Goal: Task Accomplishment & Management: Use online tool/utility

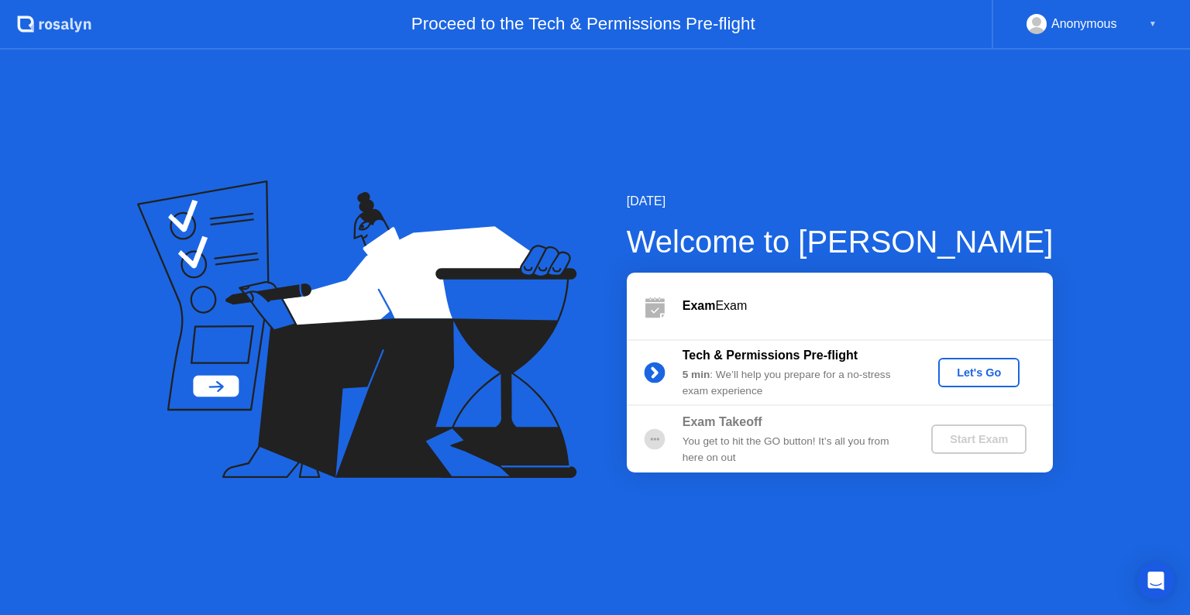
click at [955, 366] on div "Let's Go" at bounding box center [978, 372] width 69 height 12
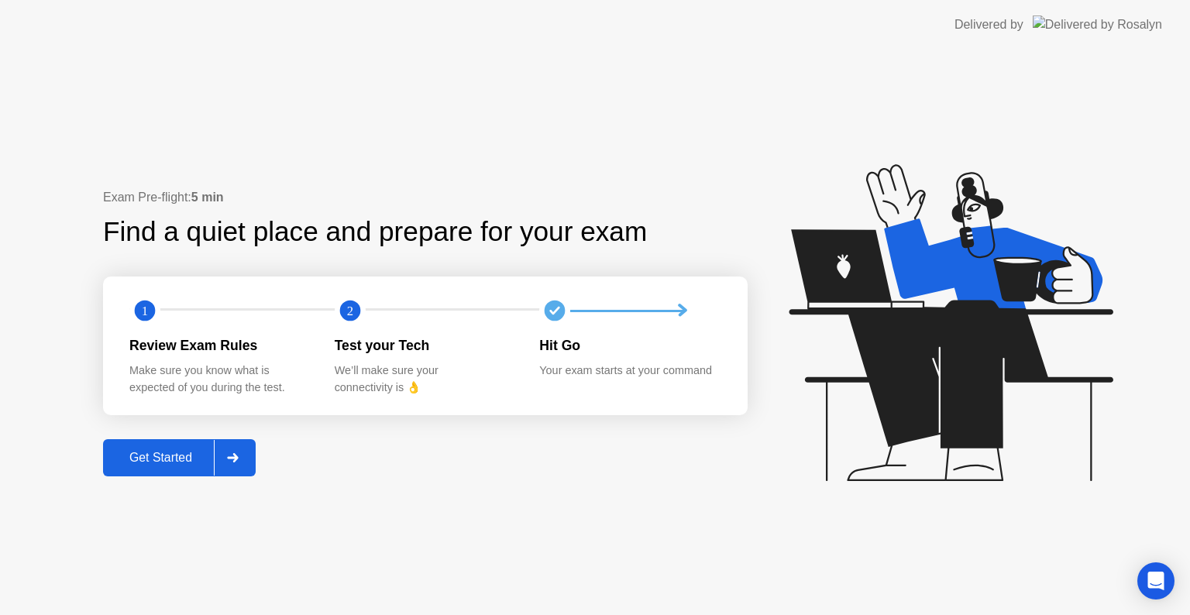
click at [181, 452] on div "Get Started" at bounding box center [161, 458] width 106 height 14
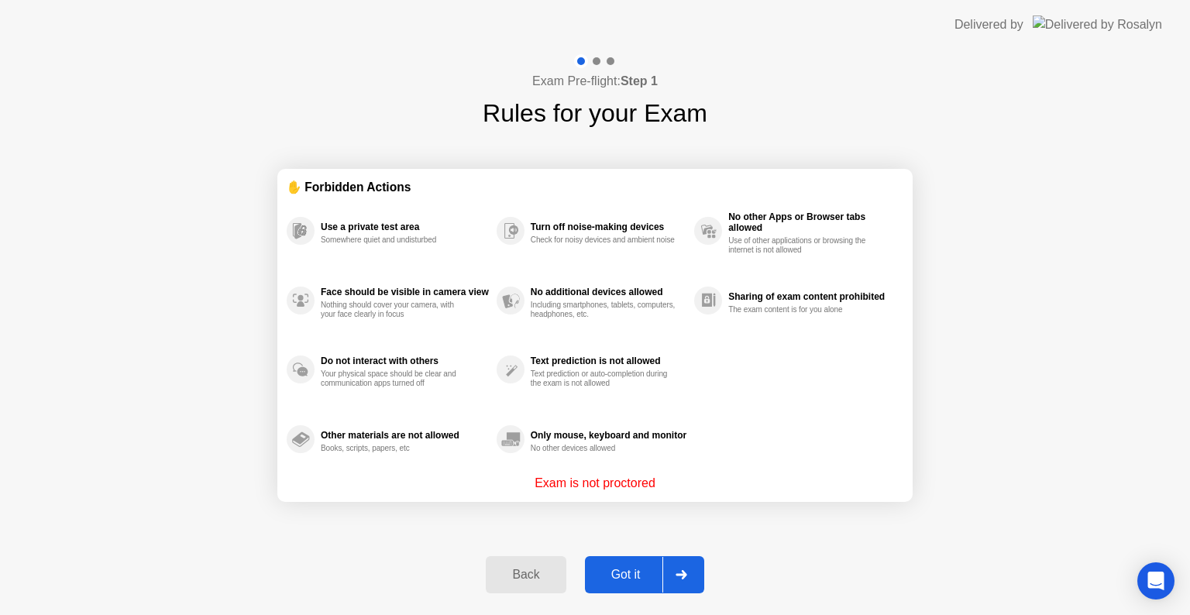
click at [621, 568] on div "Got it" at bounding box center [626, 575] width 73 height 14
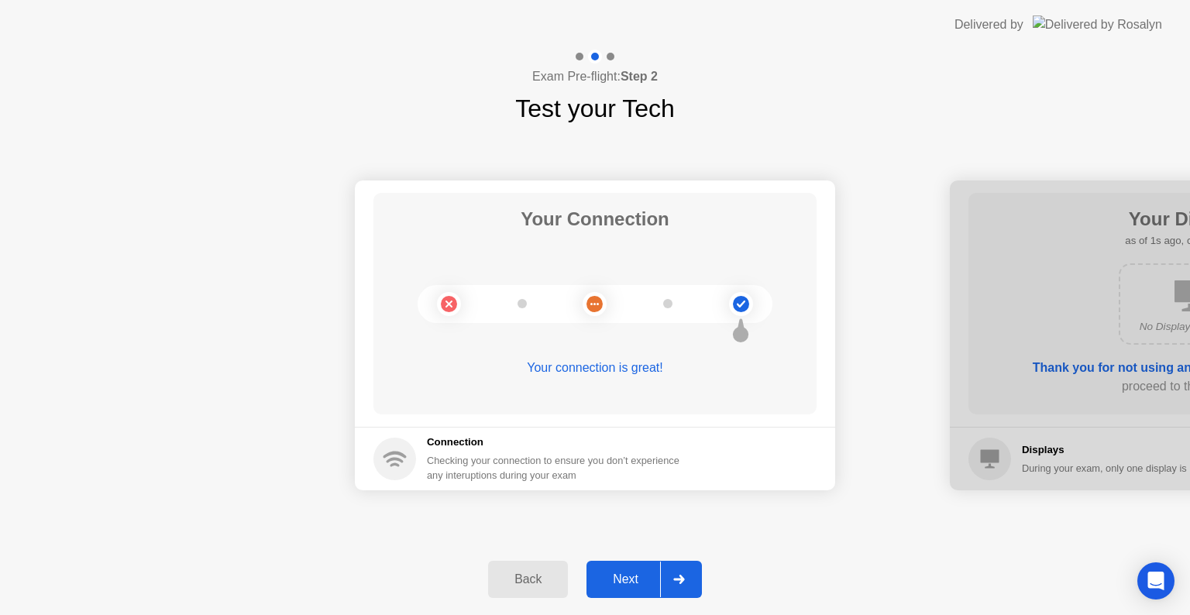
click at [621, 567] on button "Next" at bounding box center [644, 579] width 115 height 37
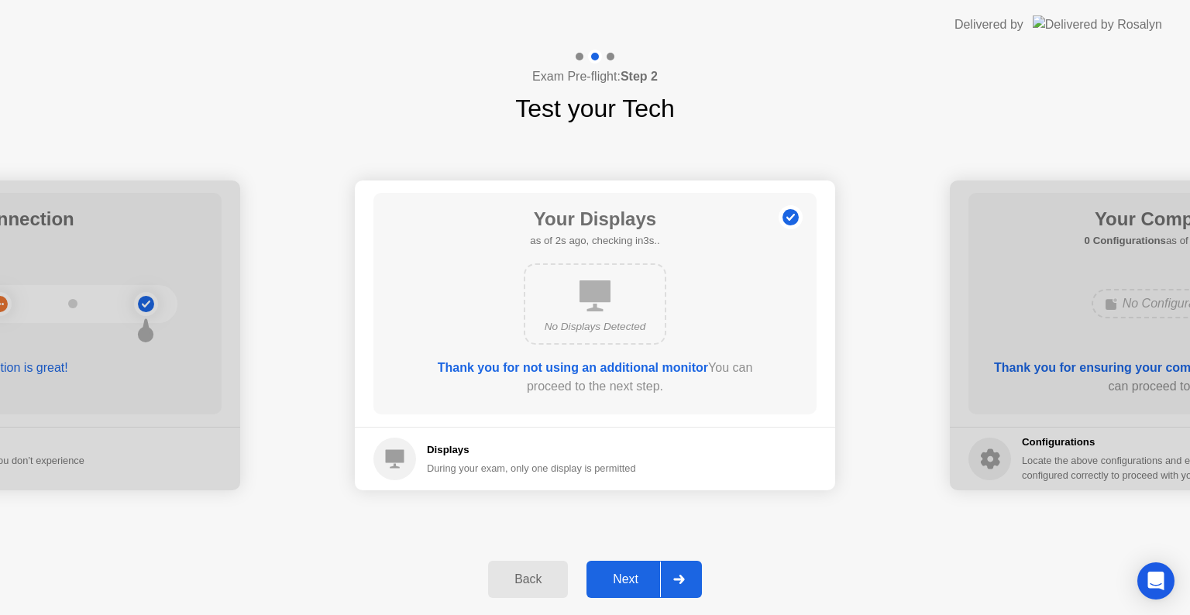
click at [621, 567] on button "Next" at bounding box center [644, 579] width 115 height 37
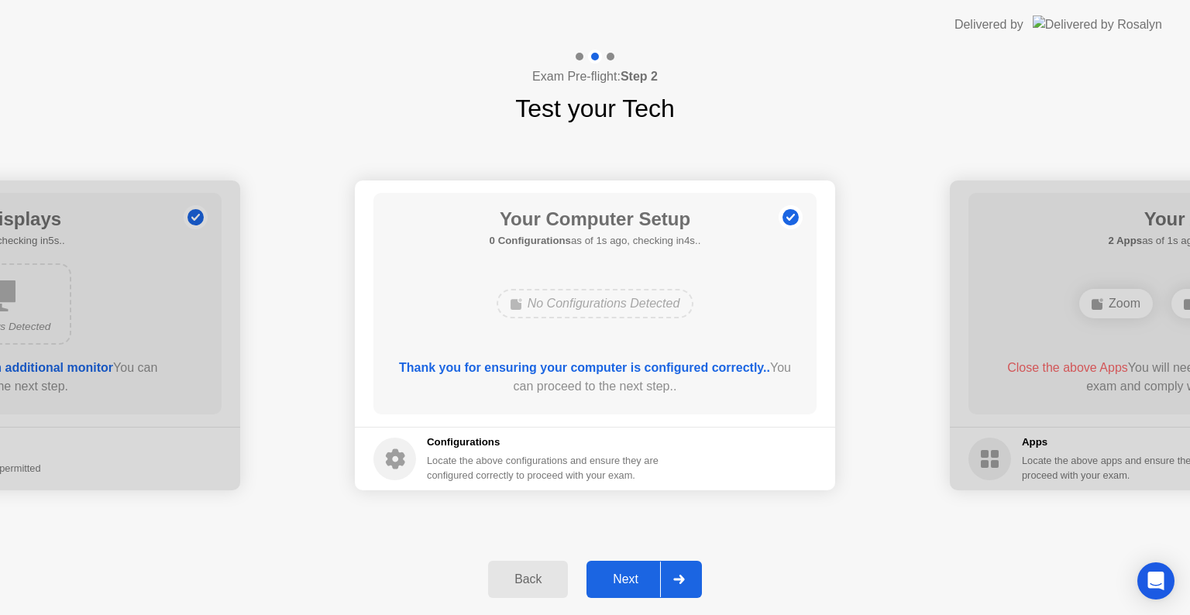
click at [621, 567] on button "Next" at bounding box center [644, 579] width 115 height 37
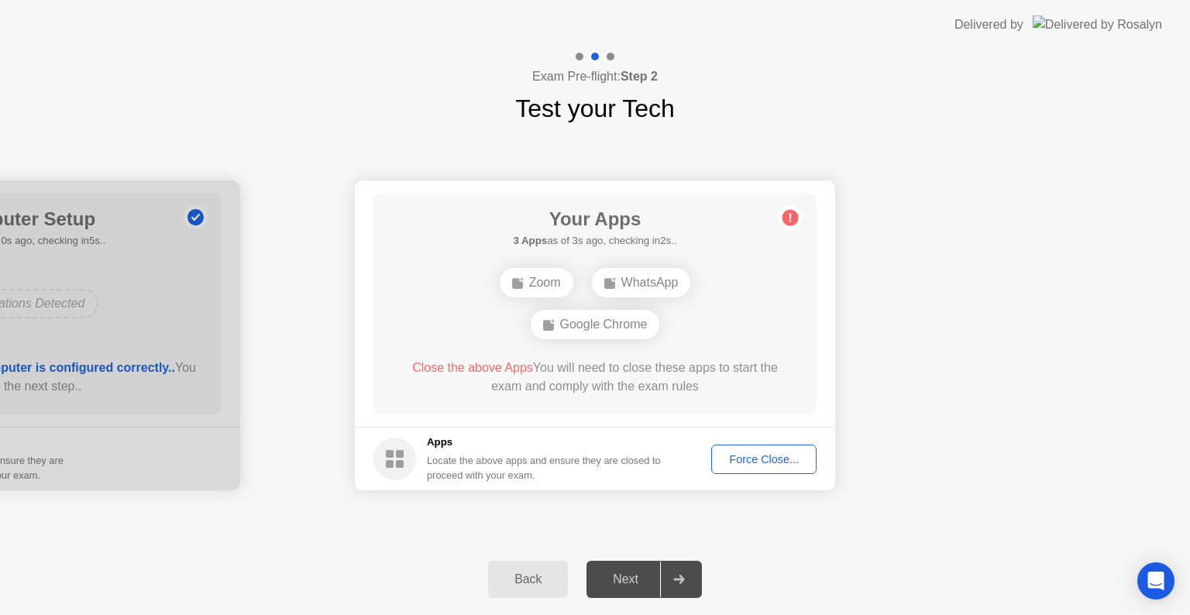
click at [736, 455] on div "Force Close..." at bounding box center [764, 459] width 95 height 12
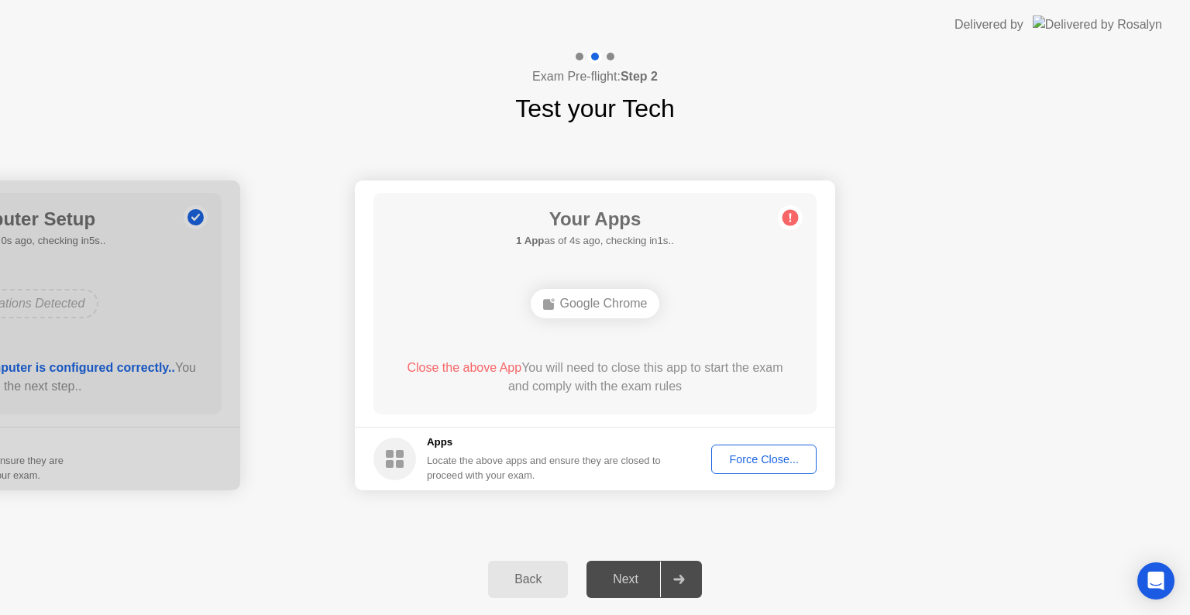
click at [748, 456] on div "Force Close..." at bounding box center [764, 459] width 95 height 12
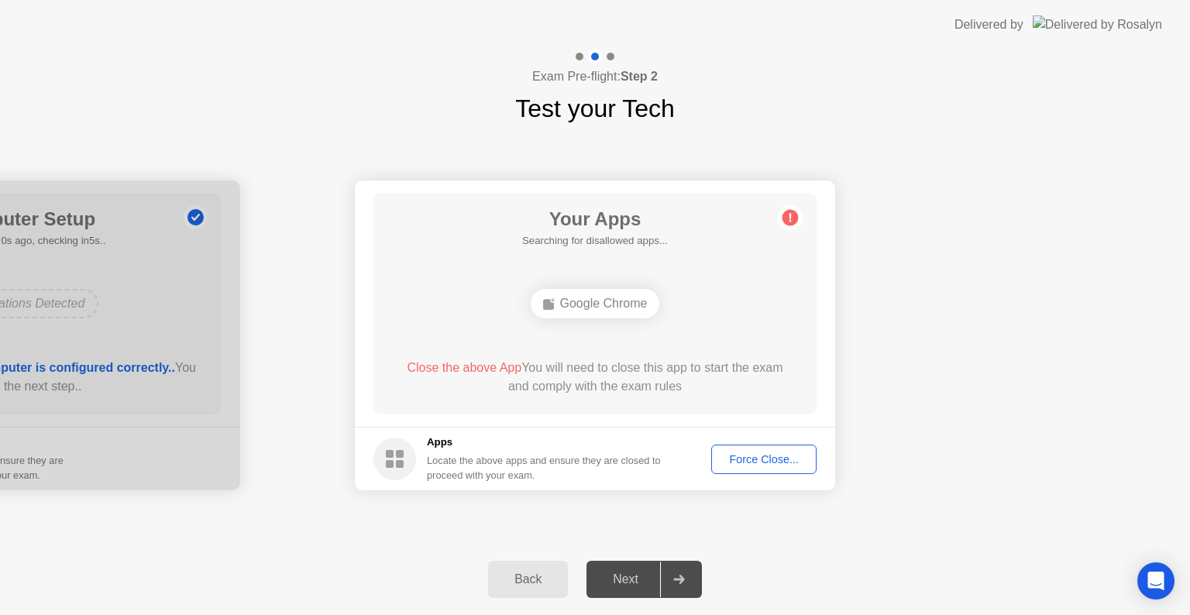
click at [727, 456] on div "Force Close..." at bounding box center [764, 459] width 95 height 12
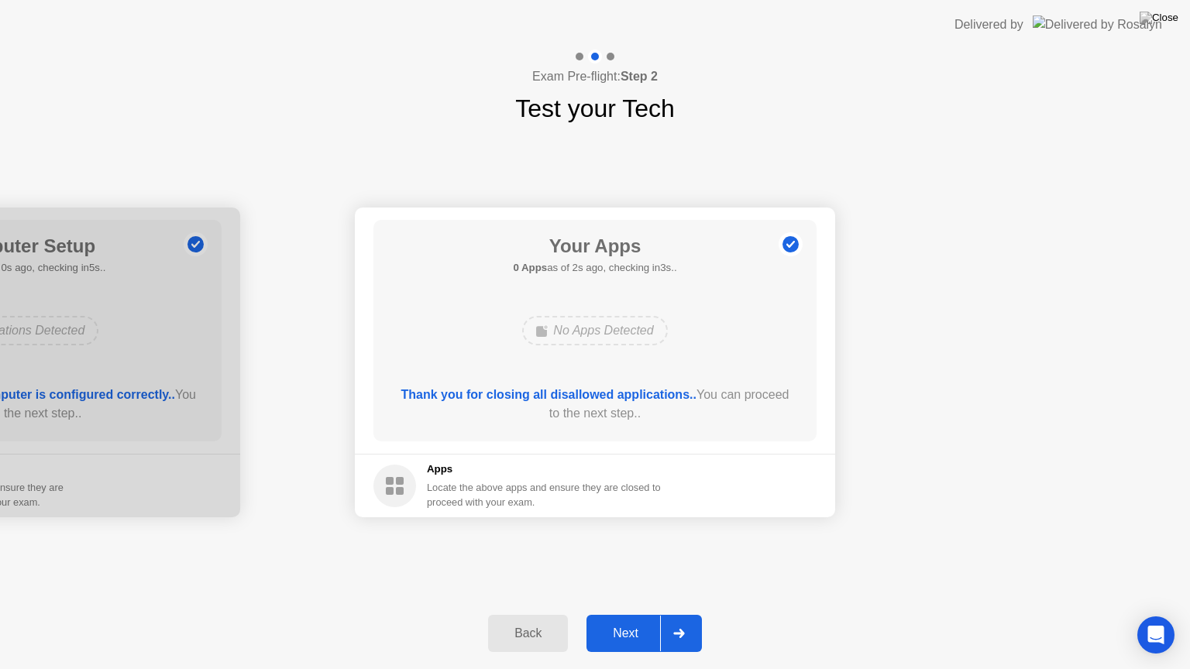
click at [624, 614] on div "Next" at bounding box center [625, 634] width 69 height 14
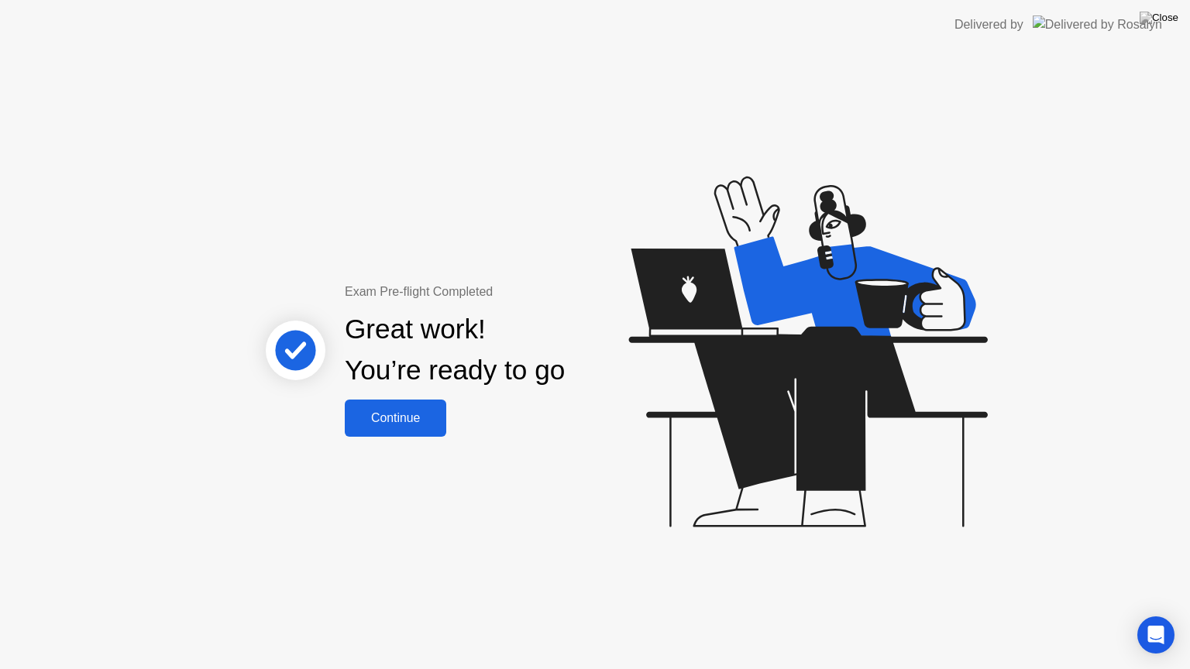
click at [402, 411] on div "Continue" at bounding box center [395, 418] width 92 height 14
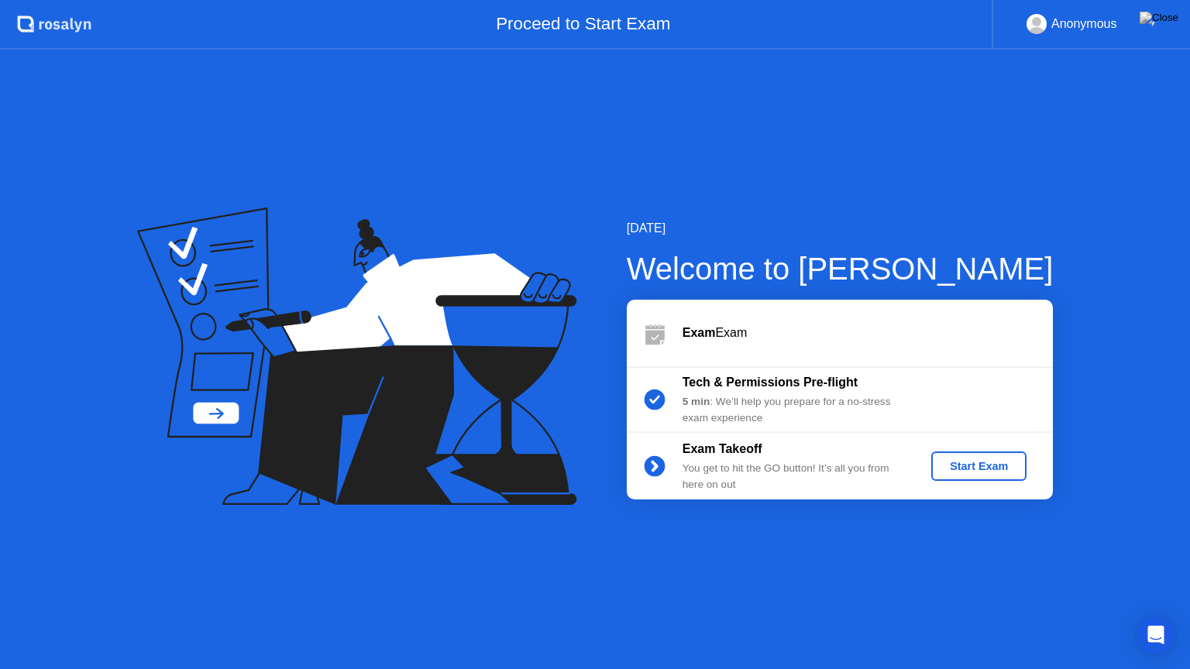
click at [961, 469] on div "Start Exam" at bounding box center [979, 466] width 83 height 12
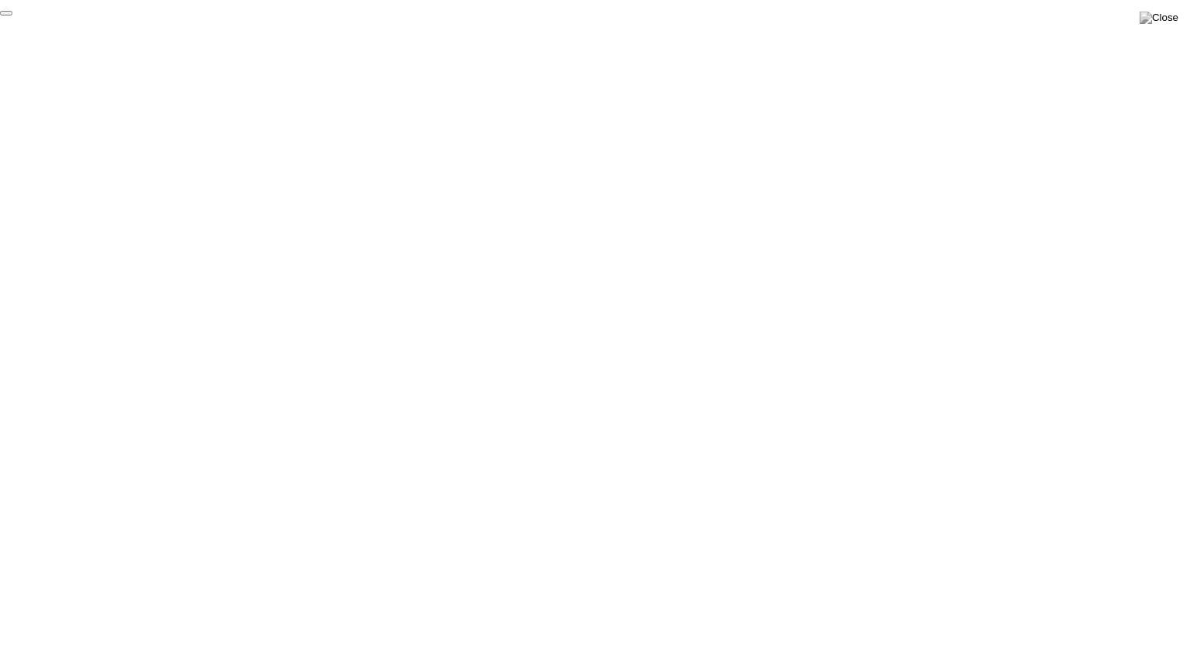
click div "End Proctoring Session"
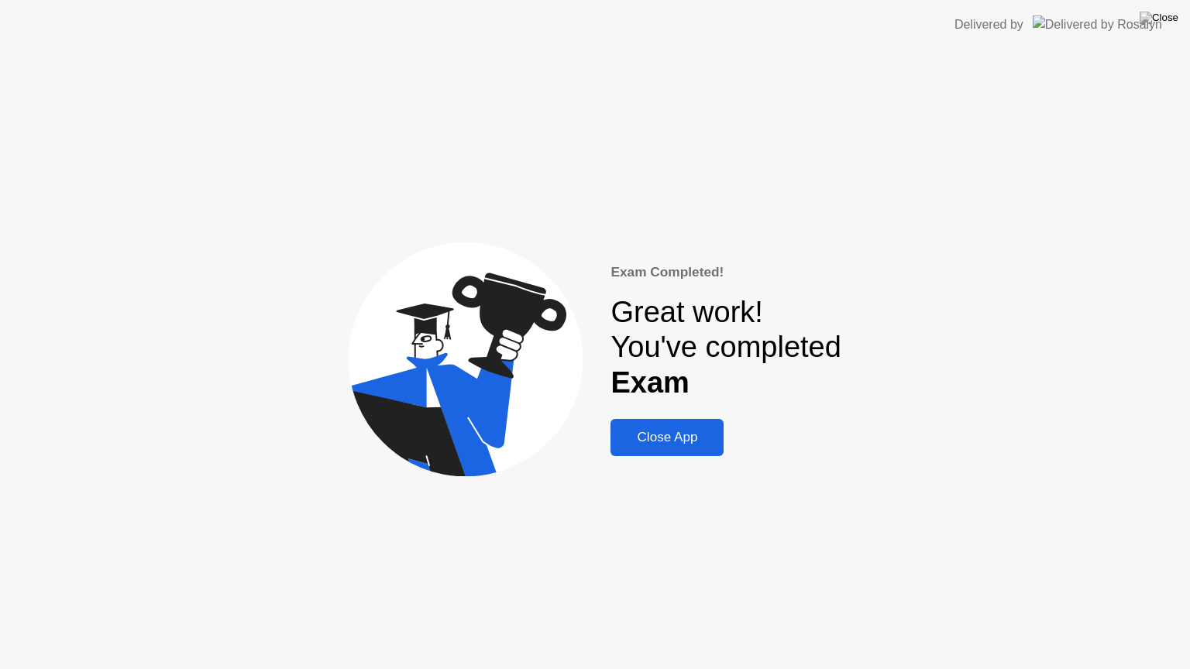
click at [681, 430] on div "Close App" at bounding box center [667, 437] width 104 height 15
